Goal: Task Accomplishment & Management: Complete application form

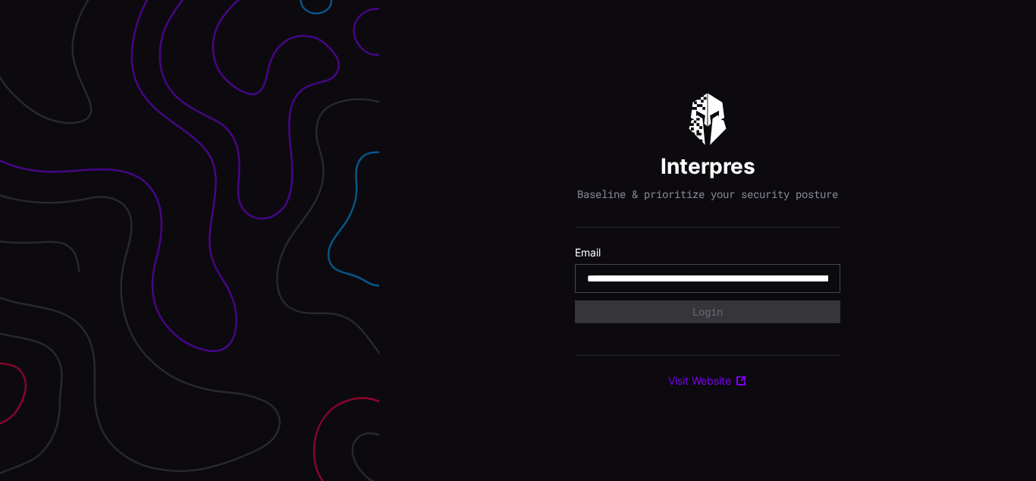
click at [708, 285] on input "**********" at bounding box center [707, 279] width 241 height 14
click at [518, 241] on div "Interpres Baseline & prioritize your security posture Email Login Visit Website" at bounding box center [707, 240] width 657 height 481
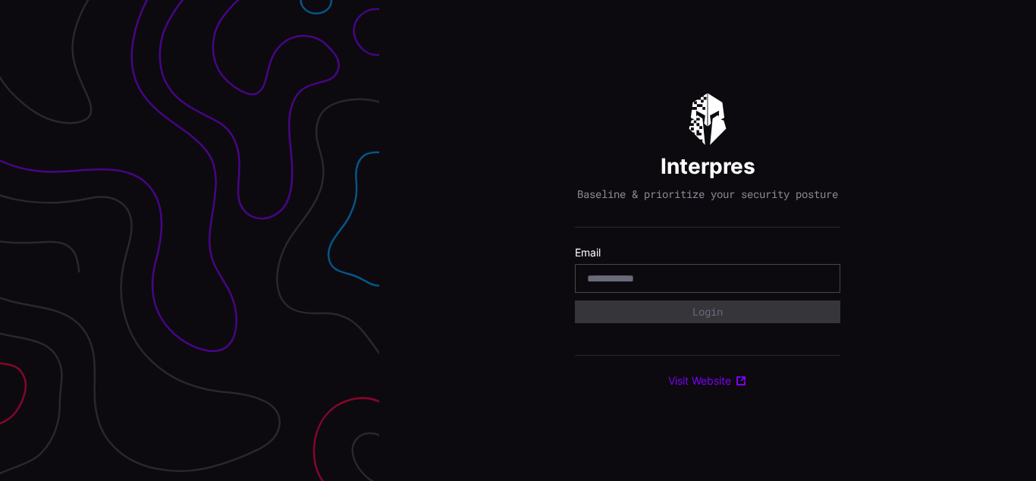
click at [518, 241] on div "Interpres Baseline & prioritize your security posture Email Login Visit Website" at bounding box center [707, 240] width 657 height 481
